Goal: Information Seeking & Learning: Learn about a topic

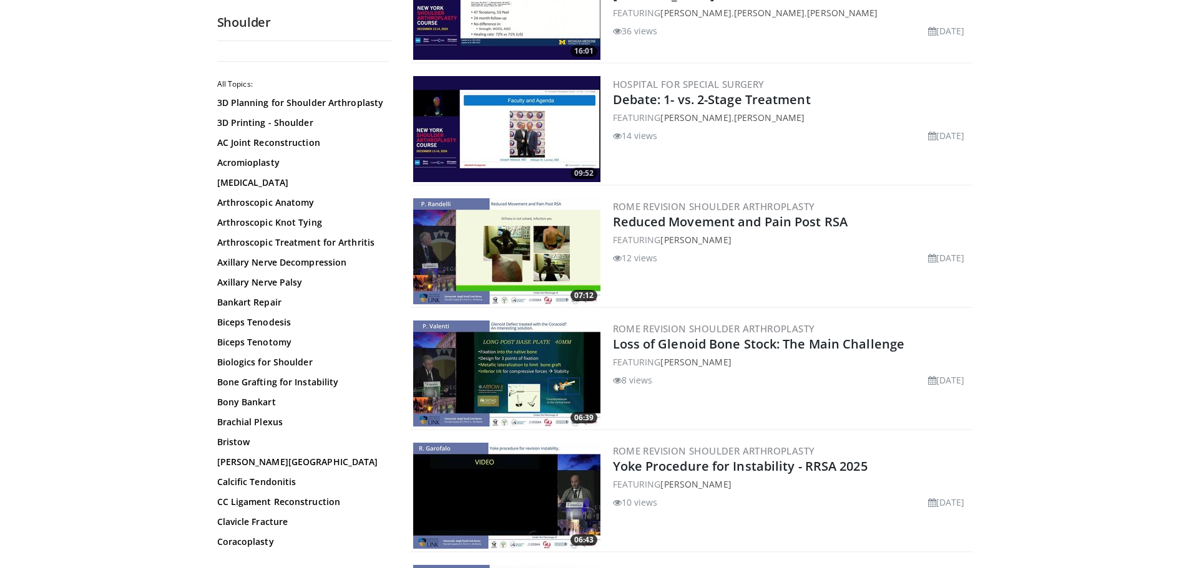
scroll to position [1410, 0]
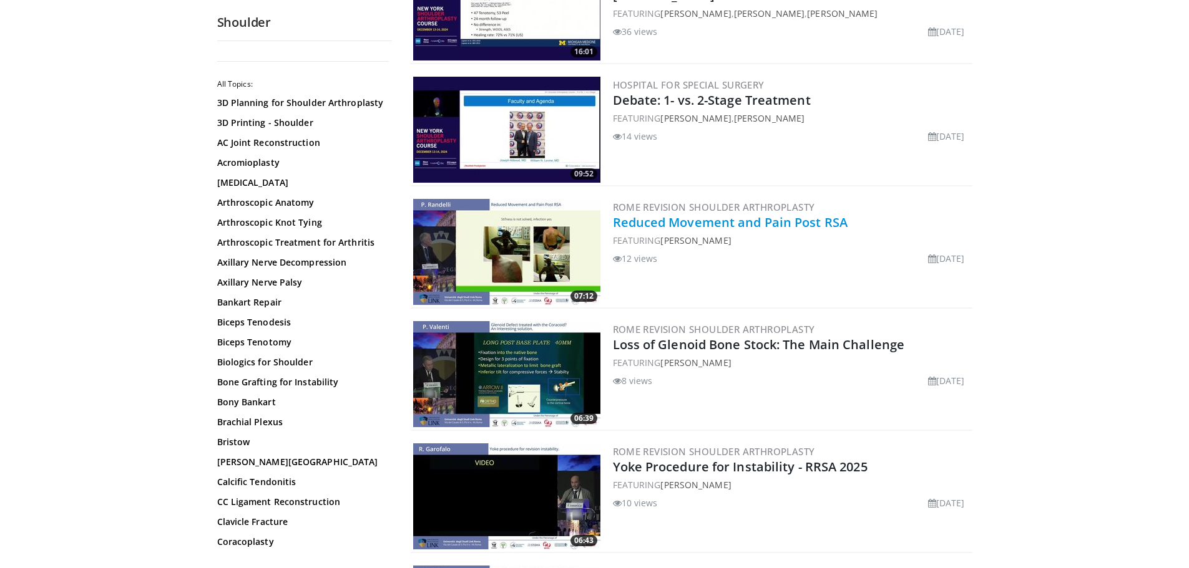
click at [768, 228] on link "Reduced Movement and Pain Post RSA" at bounding box center [730, 222] width 235 height 17
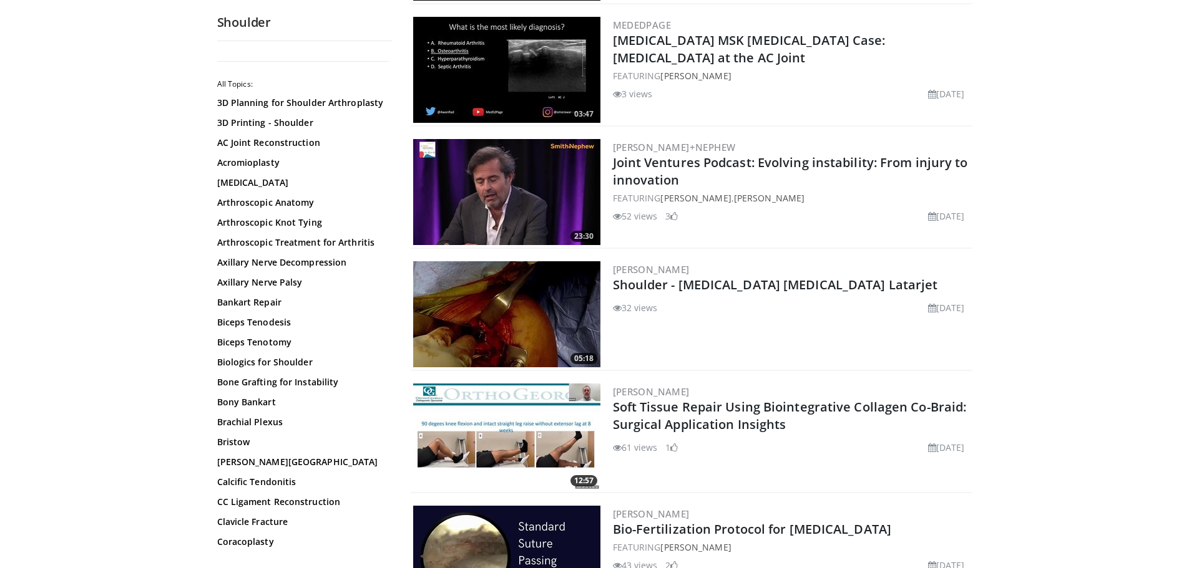
scroll to position [598, 0]
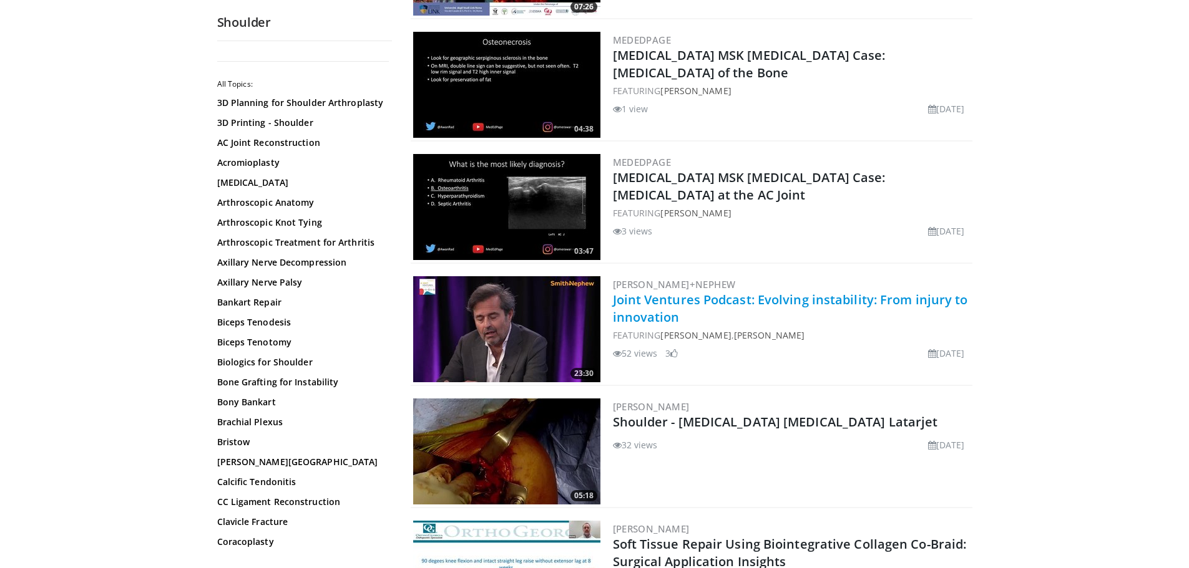
click at [718, 305] on link "Joint Ventures Podcast: Evolving instability: From injury to innovation" at bounding box center [790, 308] width 355 height 34
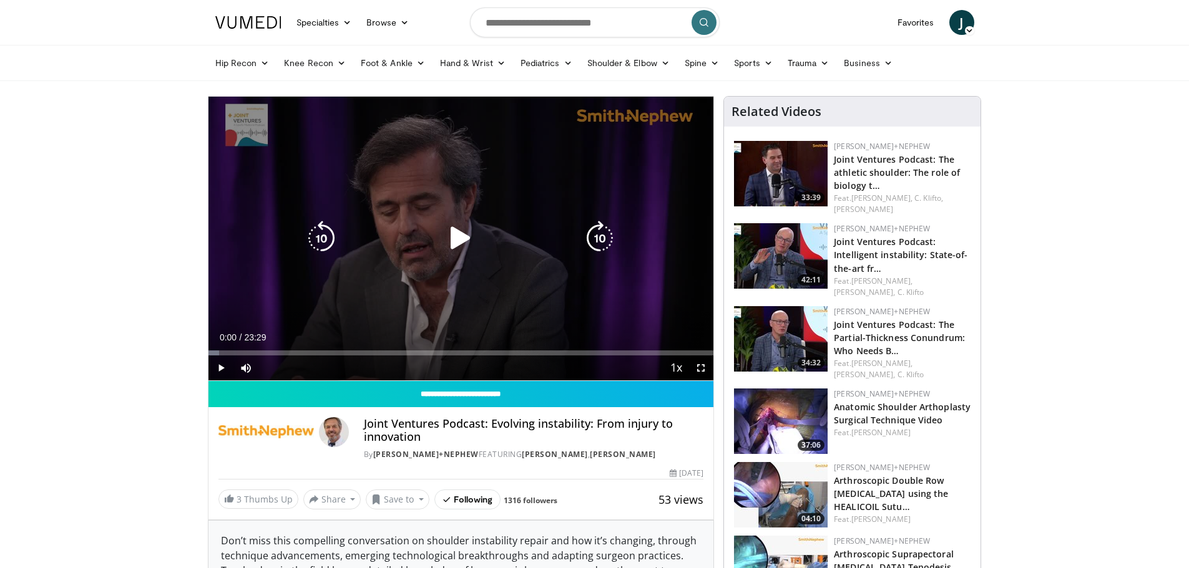
click at [451, 242] on icon "Video Player" at bounding box center [460, 238] width 35 height 35
click at [455, 242] on icon "Video Player" at bounding box center [460, 238] width 35 height 35
click at [455, 235] on icon "Video Player" at bounding box center [460, 238] width 35 height 35
click at [461, 240] on icon "Video Player" at bounding box center [460, 238] width 35 height 35
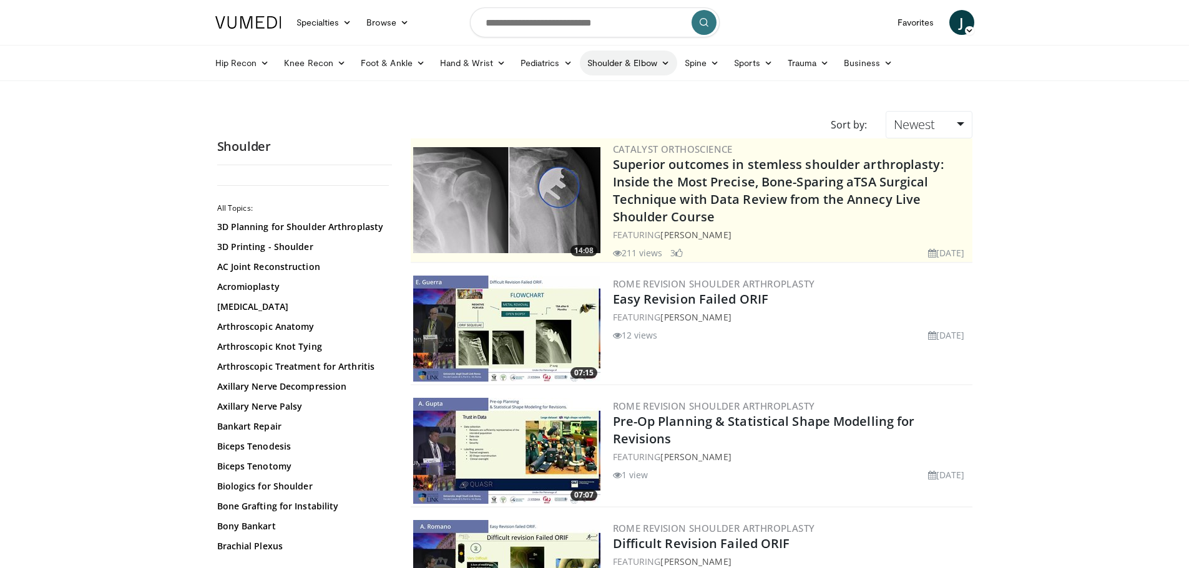
click at [622, 63] on link "Shoulder & Elbow" at bounding box center [628, 63] width 97 height 25
click at [599, 110] on link "Shoulder" at bounding box center [602, 112] width 149 height 20
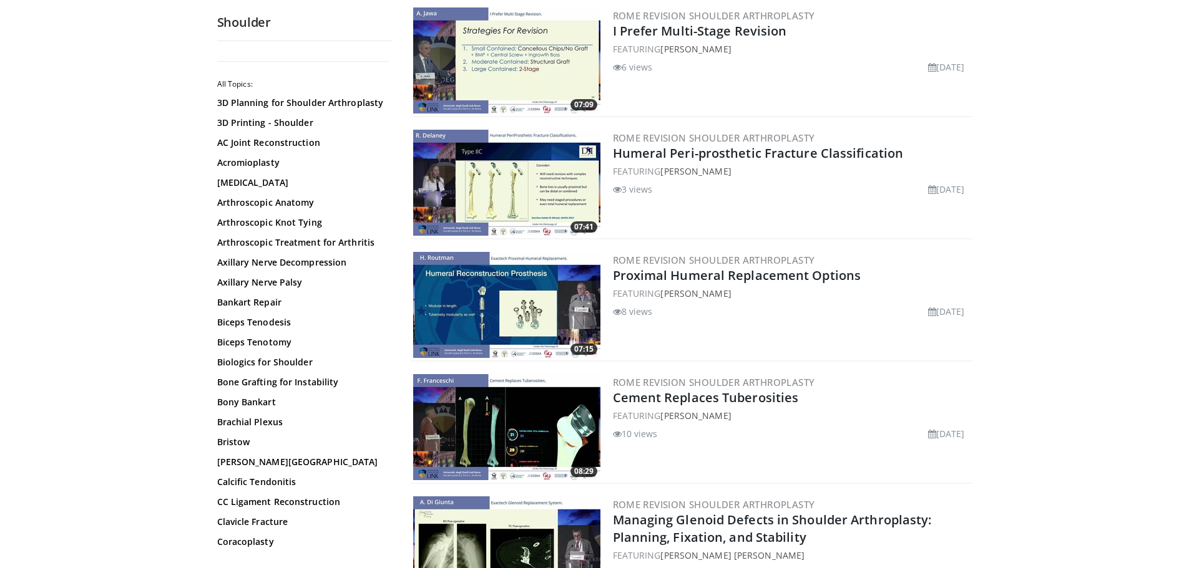
scroll to position [1061, 0]
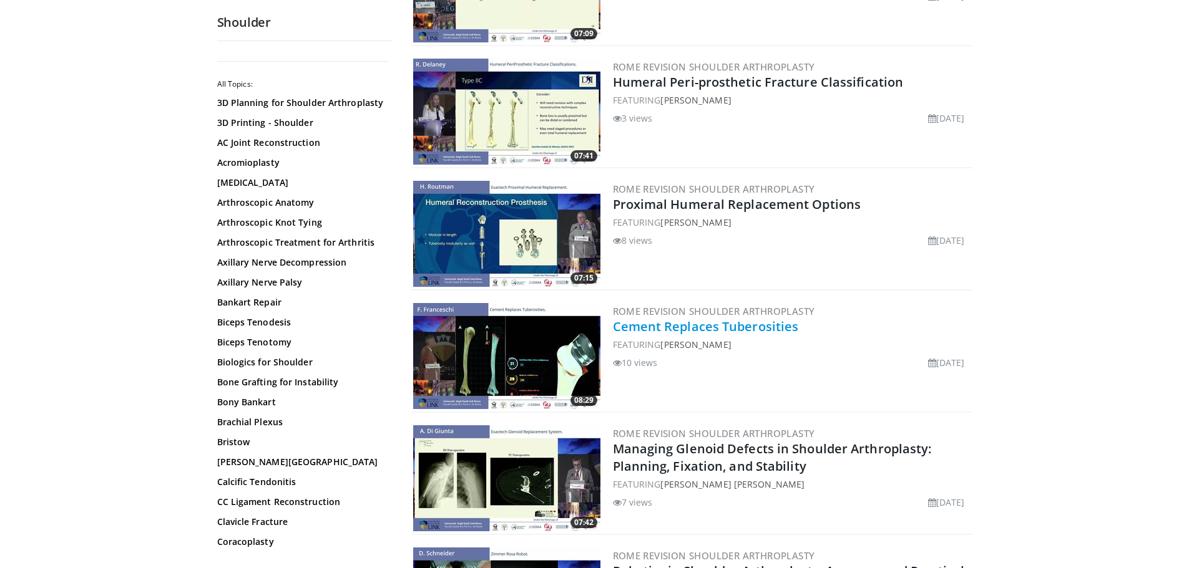
click at [694, 324] on link "Cement Replaces Tuberosities" at bounding box center [706, 326] width 186 height 17
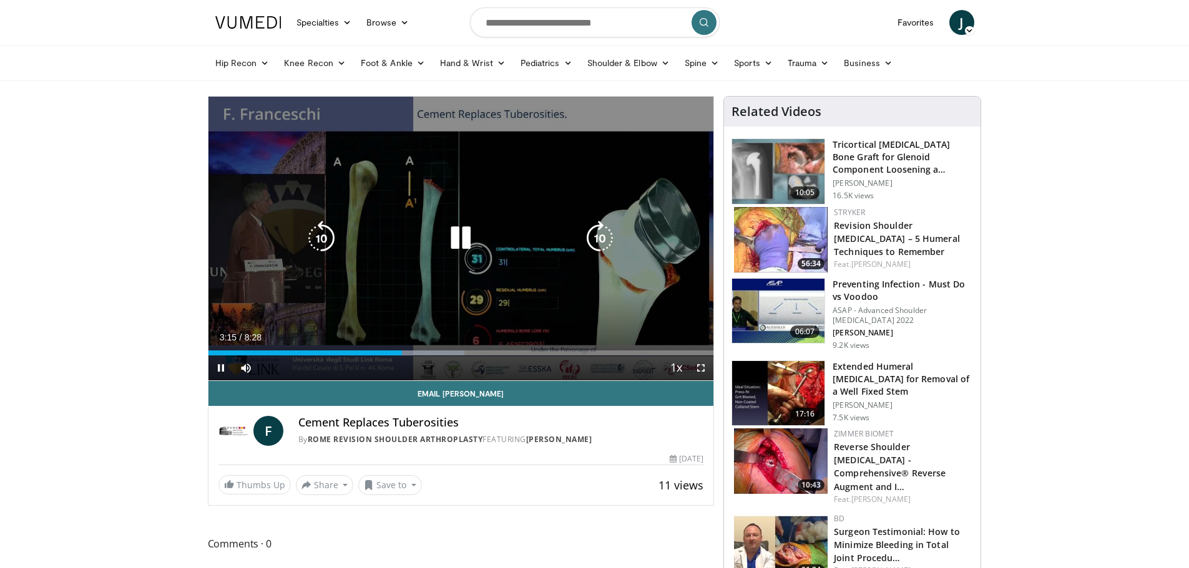
click at [447, 240] on icon "Video Player" at bounding box center [460, 238] width 35 height 35
